Goal: Information Seeking & Learning: Learn about a topic

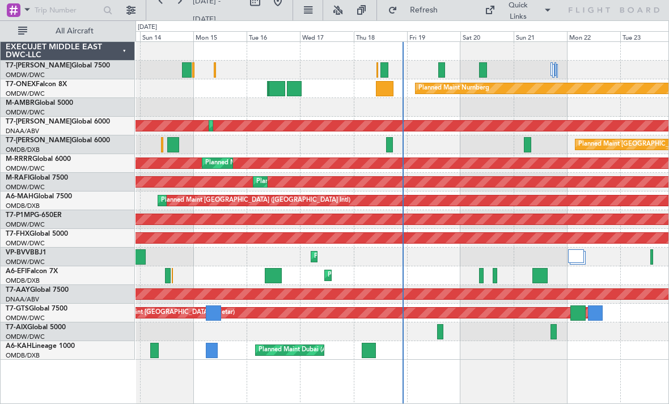
click at [392, 91] on div at bounding box center [385, 88] width 18 height 15
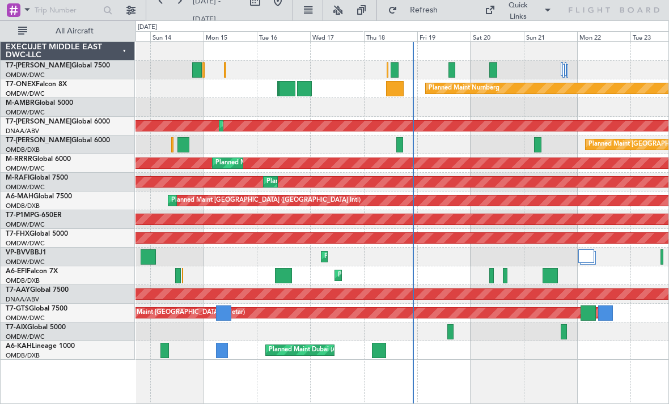
click at [292, 86] on div at bounding box center [287, 88] width 16 height 15
click at [285, 92] on div at bounding box center [287, 88] width 16 height 15
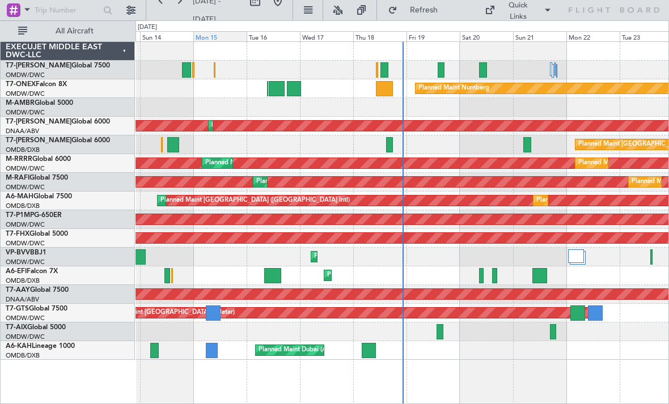
click at [123, 45] on div "EXECUJET MIDDLE EAST DWC-LLC" at bounding box center [68, 51] width 134 height 19
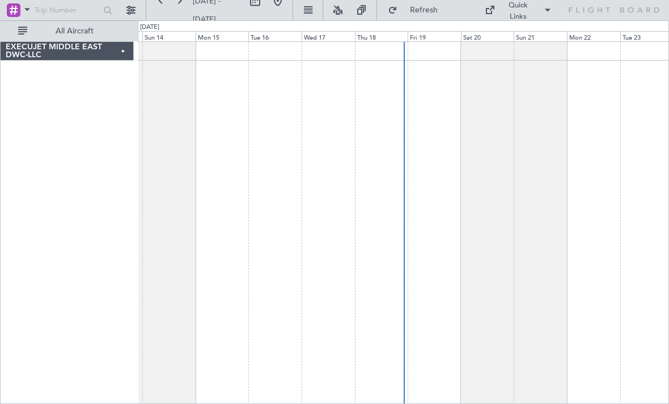
click at [129, 49] on div "EXECUJET MIDDLE EAST DWC-LLC" at bounding box center [67, 51] width 133 height 19
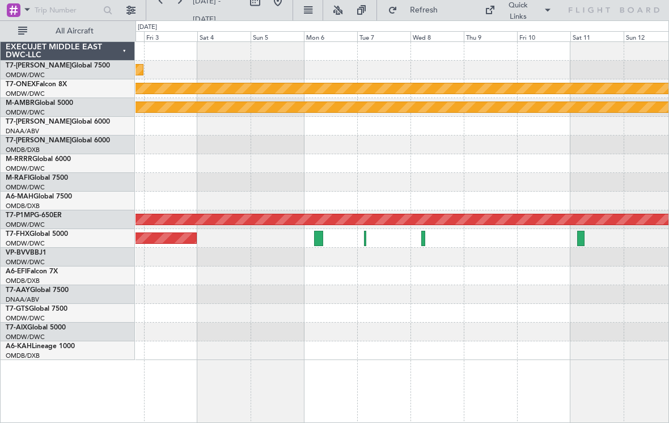
click at [637, 10] on icon at bounding box center [614, 10] width 92 height 10
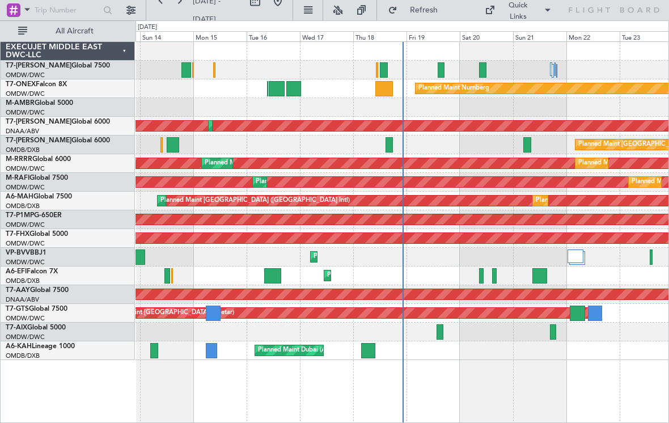
click at [95, 91] on div "OMDW/DWC Dubai (Al Maktoum Intl)" at bounding box center [70, 95] width 129 height 10
click at [102, 96] on div "OMDW/DWC Dubai (Al Maktoum Intl)" at bounding box center [70, 95] width 129 height 10
